Goal: Complete application form

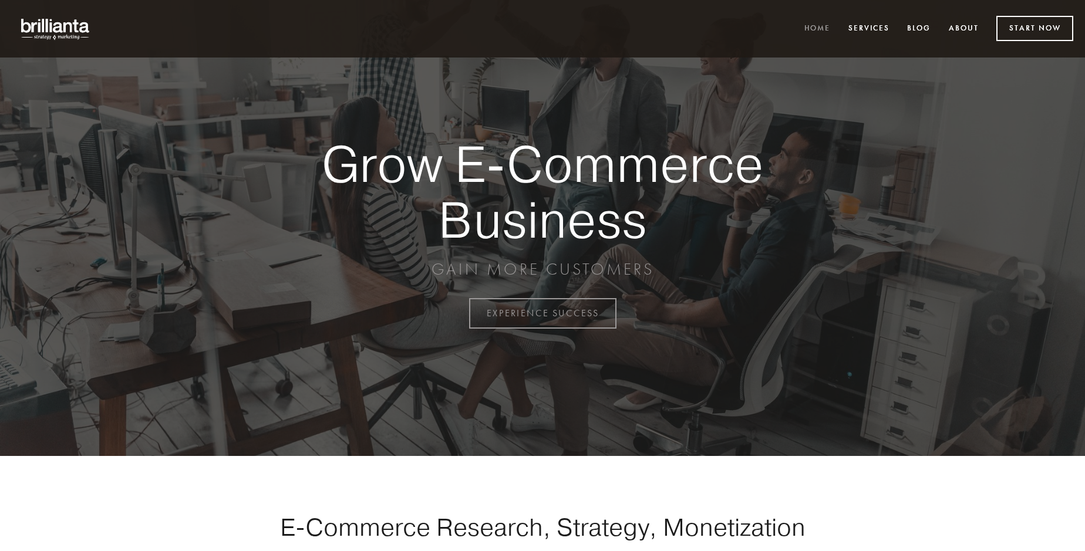
scroll to position [3077, 0]
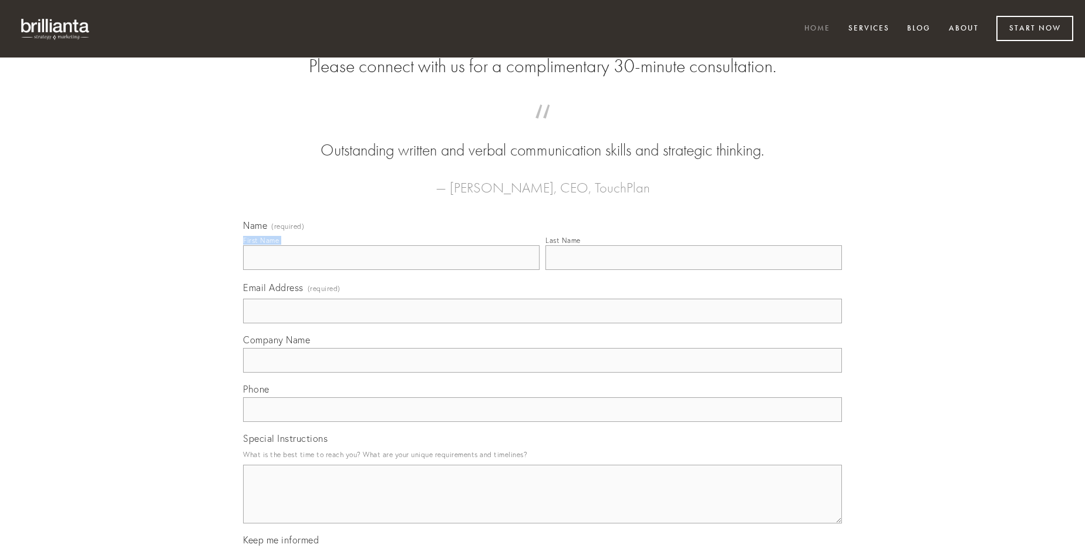
type input "[PERSON_NAME]"
click at [693, 270] on input "Last Name" at bounding box center [693, 257] width 296 height 25
type input "[PERSON_NAME]"
click at [542, 323] on input "Email Address (required)" at bounding box center [542, 311] width 599 height 25
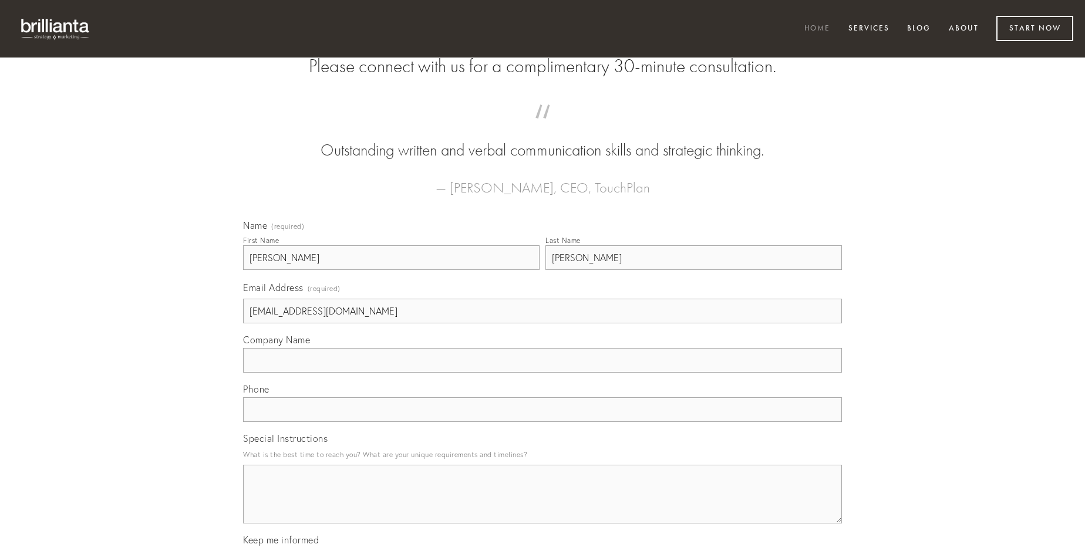
type input "[EMAIL_ADDRESS][DOMAIN_NAME]"
click at [542, 373] on input "Company Name" at bounding box center [542, 360] width 599 height 25
type input "ante"
click at [542, 422] on input "text" at bounding box center [542, 409] width 599 height 25
click at [542, 505] on textarea "Special Instructions" at bounding box center [542, 494] width 599 height 59
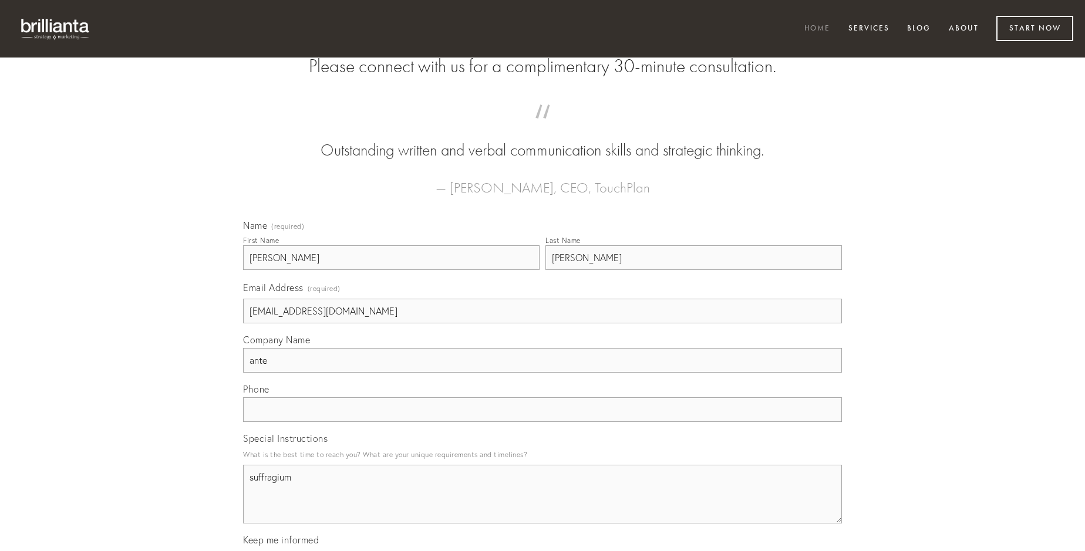
type textarea "suffragium"
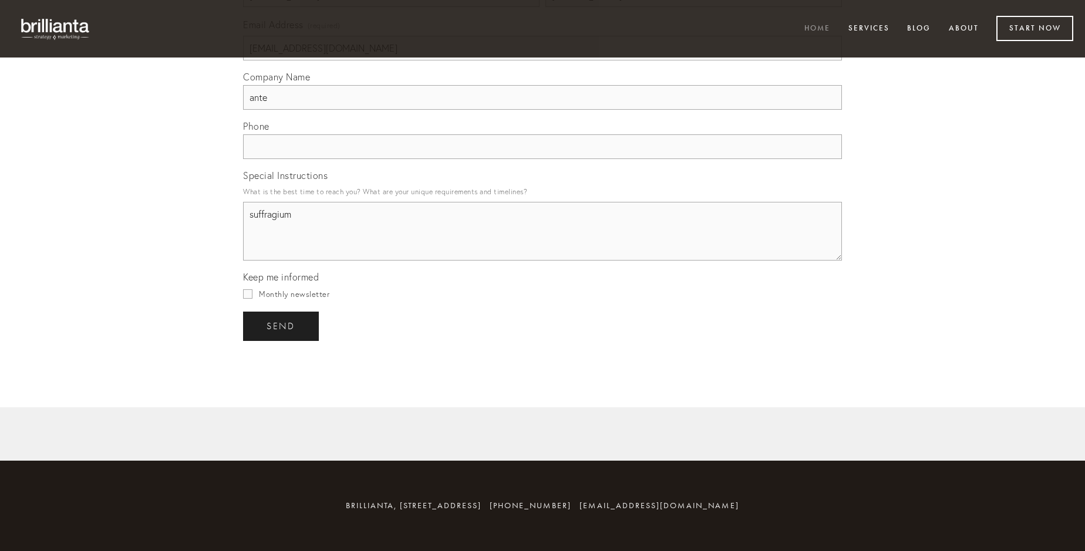
click at [282, 326] on span "send" at bounding box center [281, 326] width 29 height 11
